Goal: Transaction & Acquisition: Purchase product/service

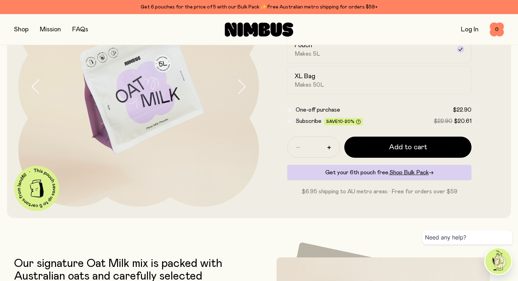
scroll to position [99, 0]
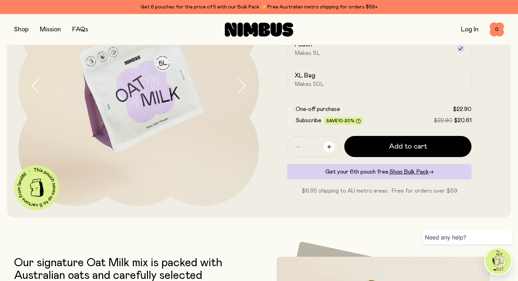
click at [332, 145] on button "button" at bounding box center [329, 146] width 11 height 11
type input "*"
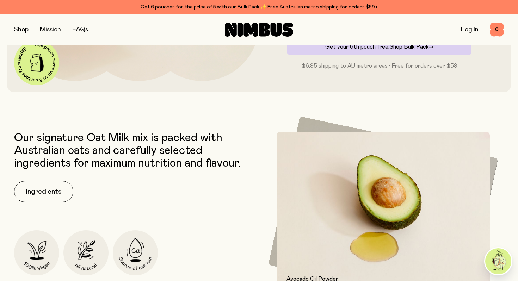
scroll to position [89, 0]
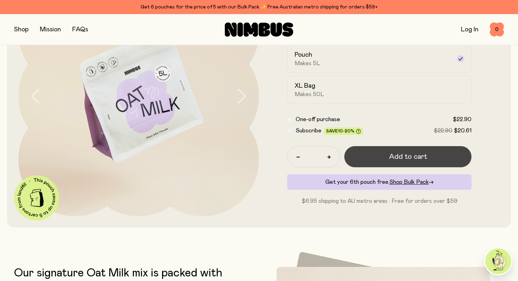
click at [400, 154] on span "Add to cart" at bounding box center [408, 157] width 38 height 10
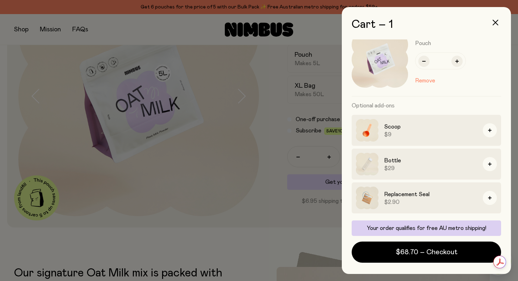
scroll to position [0, 0]
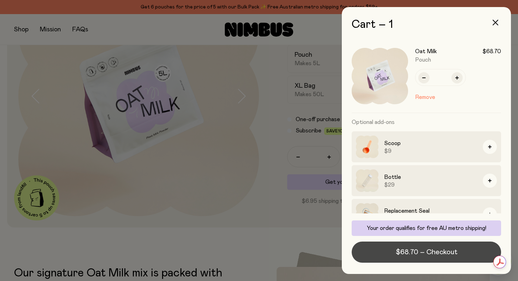
click at [417, 253] on span "$68.70 – Checkout" at bounding box center [427, 252] width 62 height 10
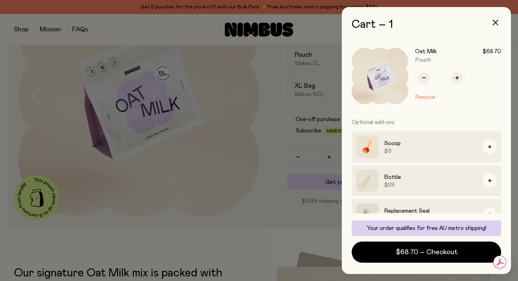
click at [258, 113] on div at bounding box center [259, 140] width 518 height 281
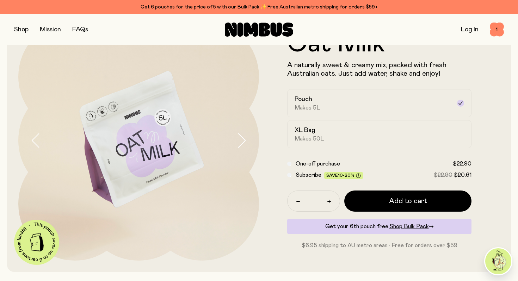
scroll to position [50, 0]
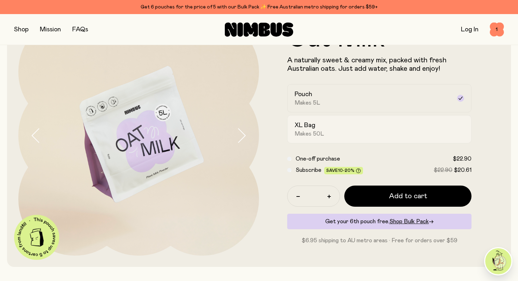
click at [326, 131] on div "XL Bag Makes 50L" at bounding box center [373, 129] width 157 height 16
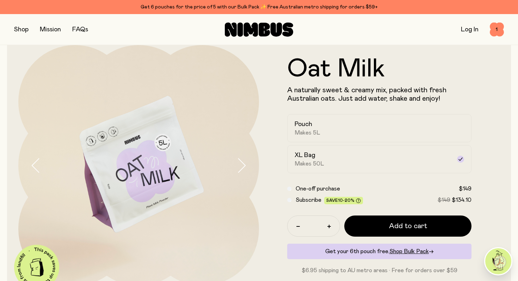
scroll to position [19, 0]
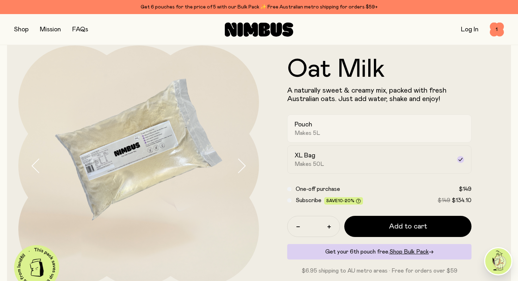
click at [425, 134] on div "Pouch Makes 5L" at bounding box center [373, 129] width 157 height 16
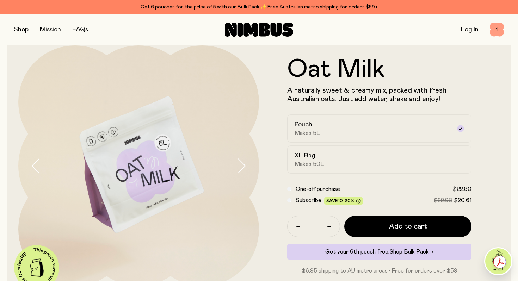
click at [496, 29] on span "1" at bounding box center [497, 30] width 14 height 14
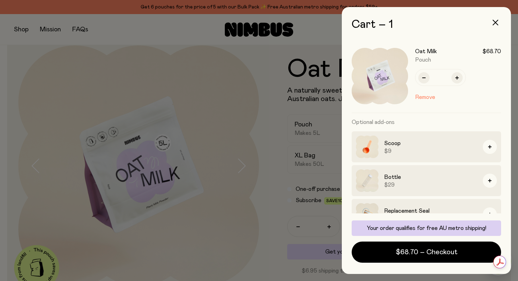
scroll to position [0, 0]
click at [322, 114] on div at bounding box center [259, 140] width 518 height 281
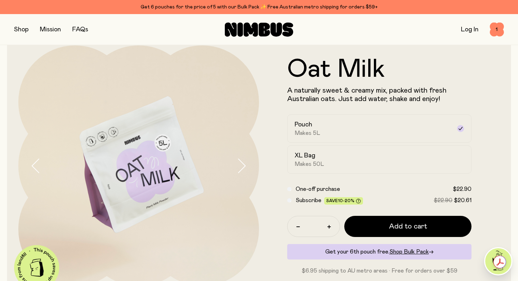
click at [463, 29] on link "Log In" at bounding box center [470, 29] width 18 height 6
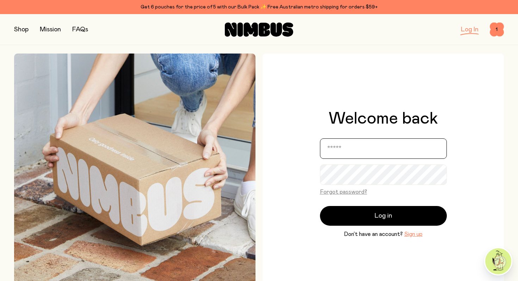
click at [358, 140] on input "email" at bounding box center [383, 149] width 127 height 20
type input "**********"
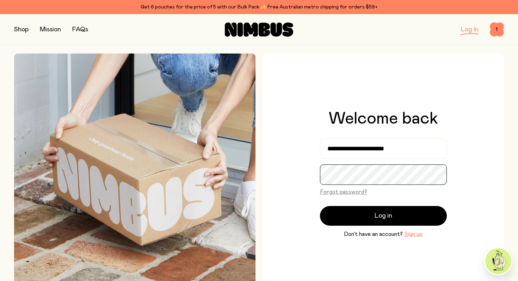
click at [320, 206] on button "Log in" at bounding box center [383, 216] width 127 height 20
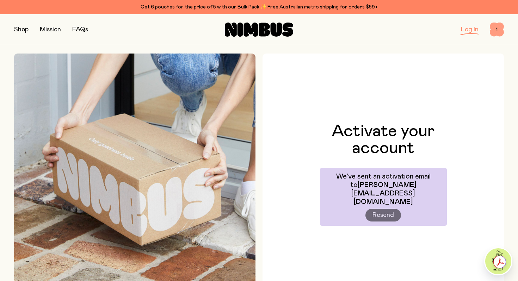
click at [497, 28] on span "1" at bounding box center [497, 30] width 14 height 14
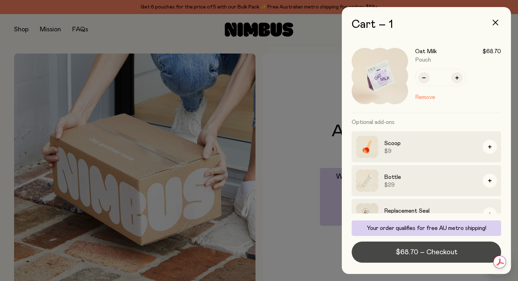
click at [430, 249] on span "$68.70 – Checkout" at bounding box center [427, 252] width 62 height 10
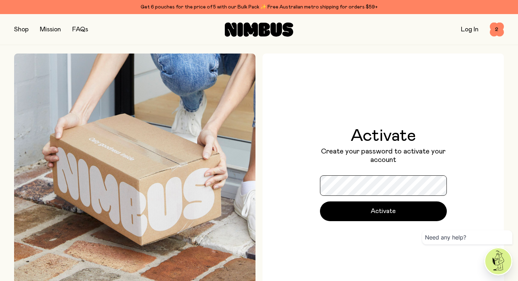
click at [320, 202] on button "Activate" at bounding box center [383, 212] width 127 height 20
